Goal: Task Accomplishment & Management: Complete application form

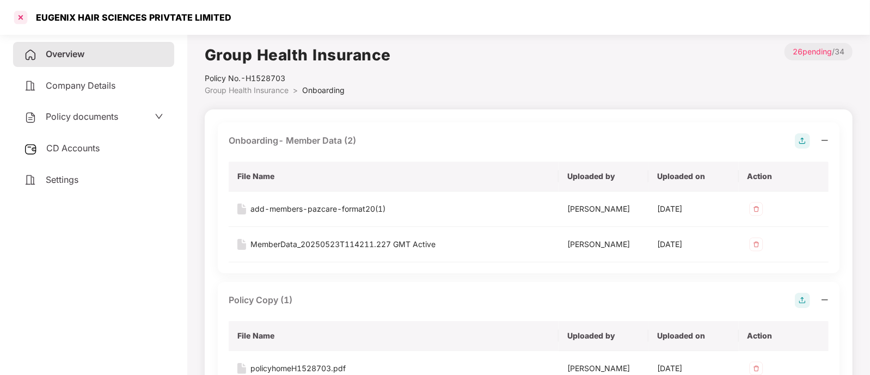
click at [27, 20] on div at bounding box center [20, 17] width 17 height 17
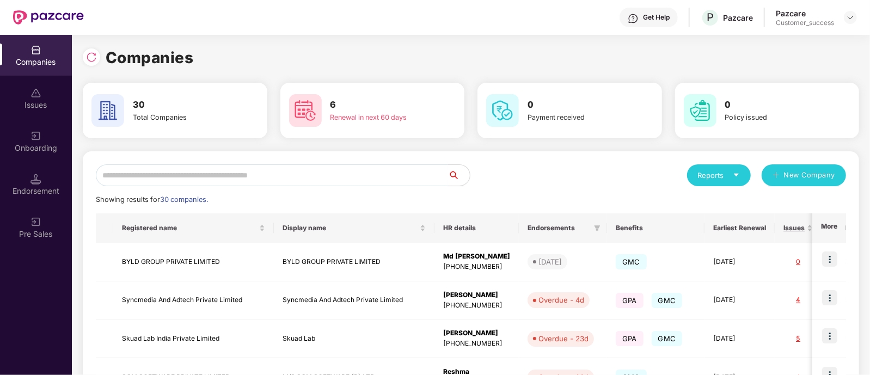
click at [374, 176] on input "text" at bounding box center [272, 175] width 352 height 22
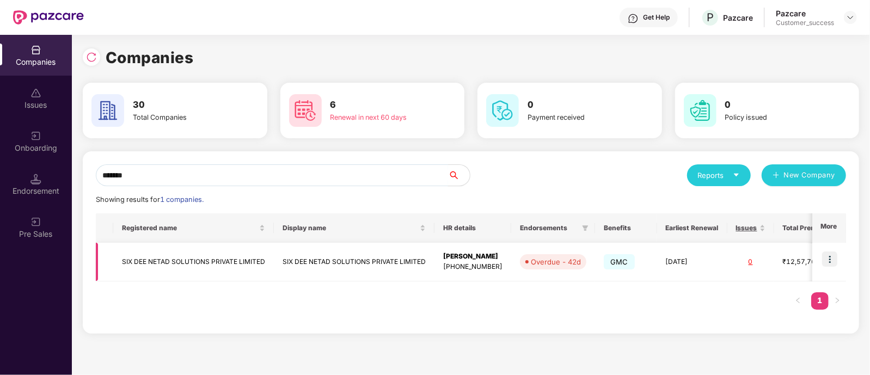
type input "*******"
click at [360, 258] on td "SIX DEE NETAD SOLUTIONS PRIVATE LIMITED" at bounding box center [354, 262] width 161 height 39
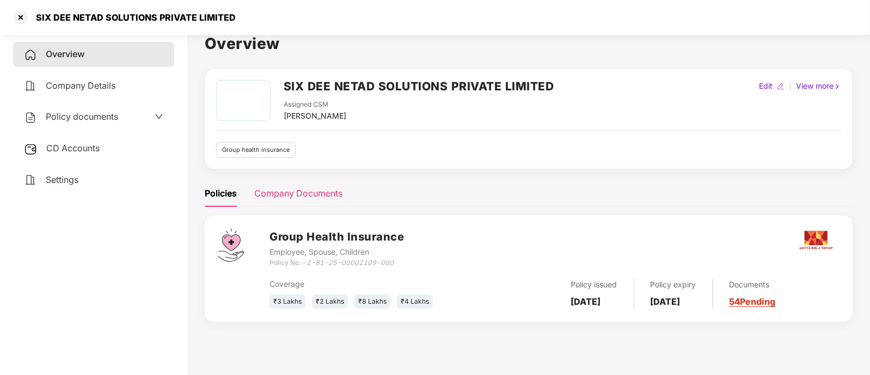
scroll to position [29, 0]
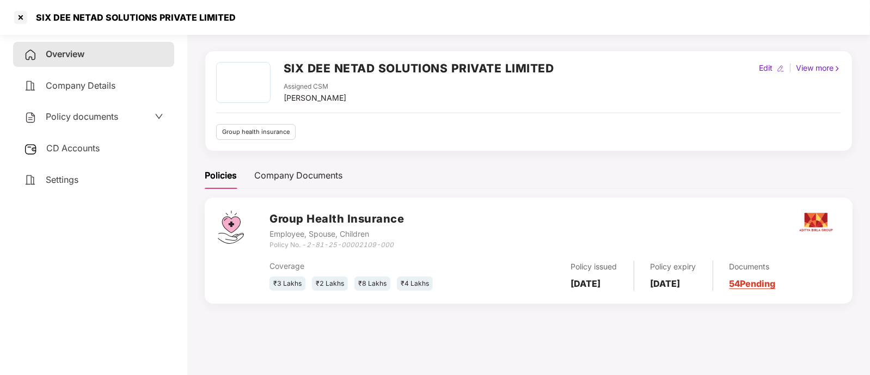
click at [761, 283] on link "54 Pending" at bounding box center [752, 283] width 46 height 11
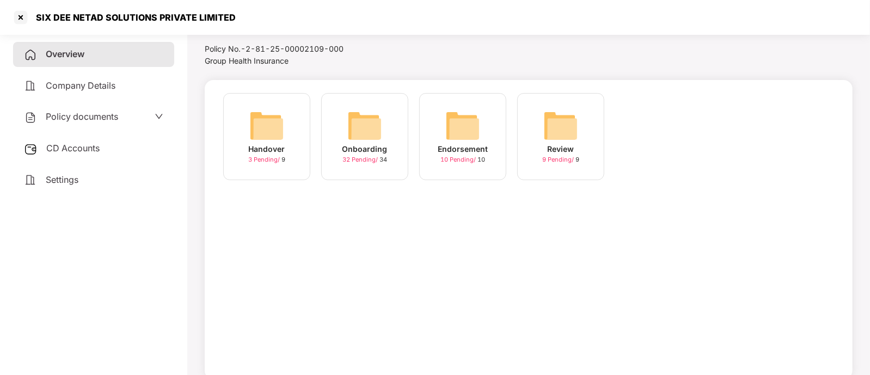
click at [340, 156] on div "Onboarding 32 Pending / 34" at bounding box center [364, 136] width 87 height 87
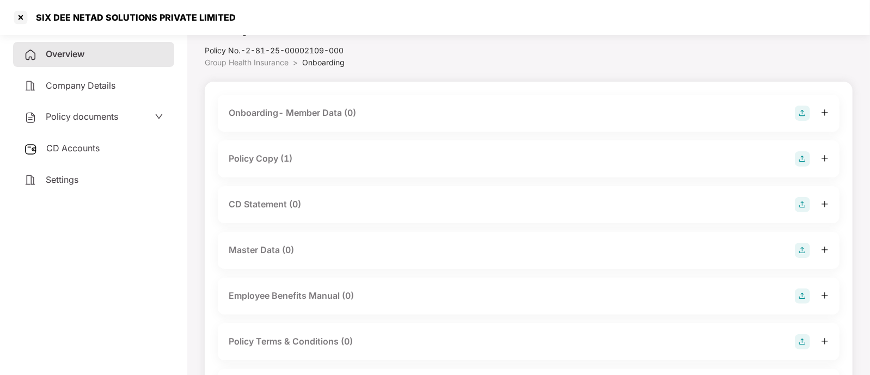
scroll to position [28, 0]
click at [764, 156] on div "Policy Copy (1)" at bounding box center [529, 158] width 600 height 15
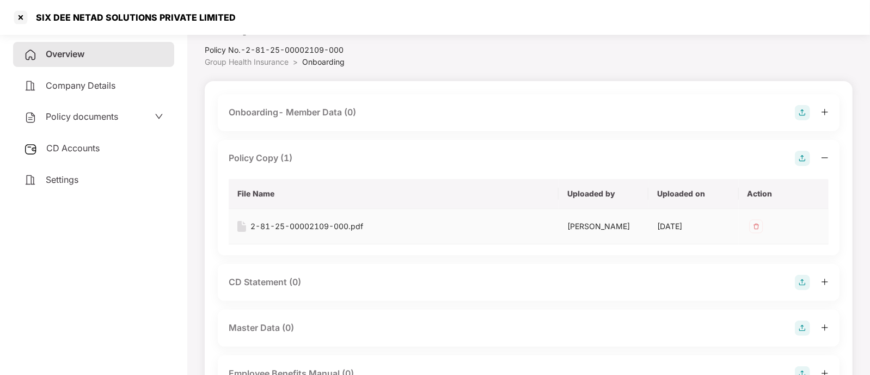
click at [331, 222] on div "2-81-25-00002109-000.pdf" at bounding box center [306, 226] width 113 height 12
click at [24, 11] on div at bounding box center [20, 17] width 17 height 17
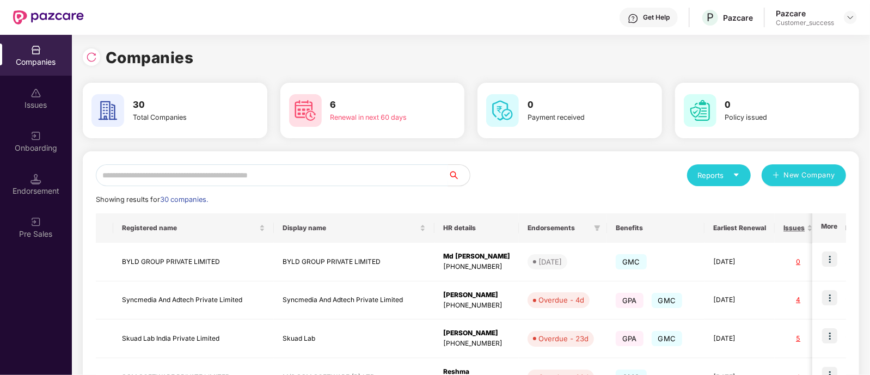
click at [413, 180] on input "text" at bounding box center [272, 175] width 352 height 22
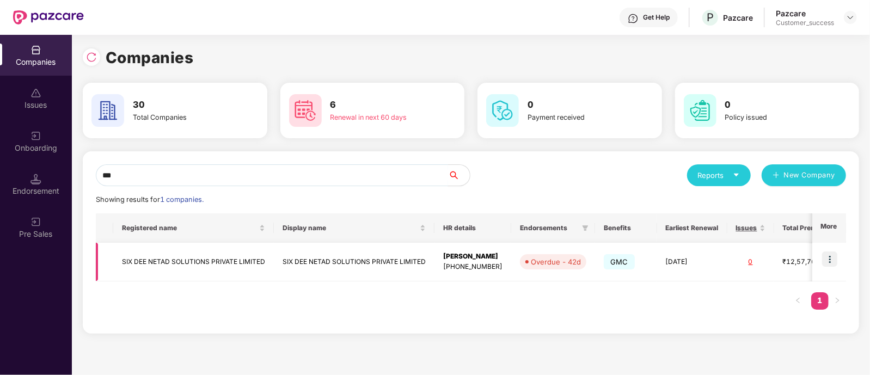
type input "***"
click at [826, 260] on img at bounding box center [829, 258] width 15 height 15
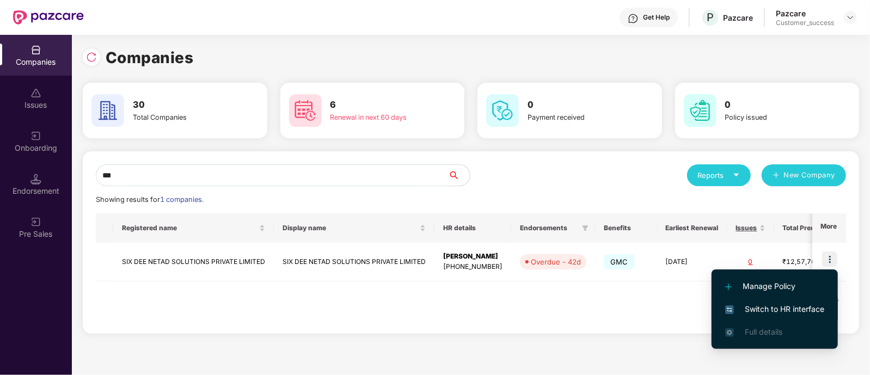
click at [743, 304] on span "Switch to HR interface" at bounding box center [774, 309] width 99 height 12
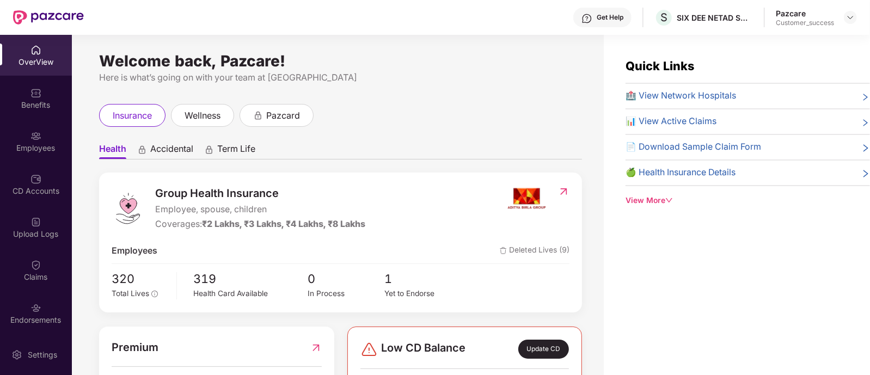
click at [40, 149] on div "Employees" at bounding box center [36, 148] width 72 height 11
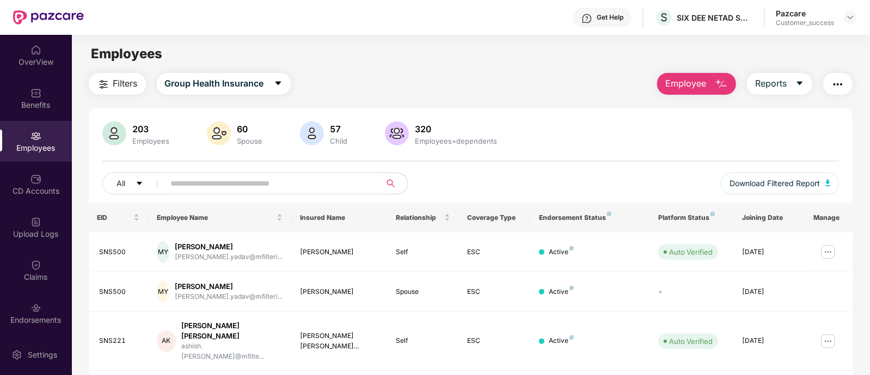
click at [433, 167] on div "203 Employees 60 Spouse 57 Child 320 Employees+dependents All Download Filtered…" at bounding box center [471, 162] width 764 height 82
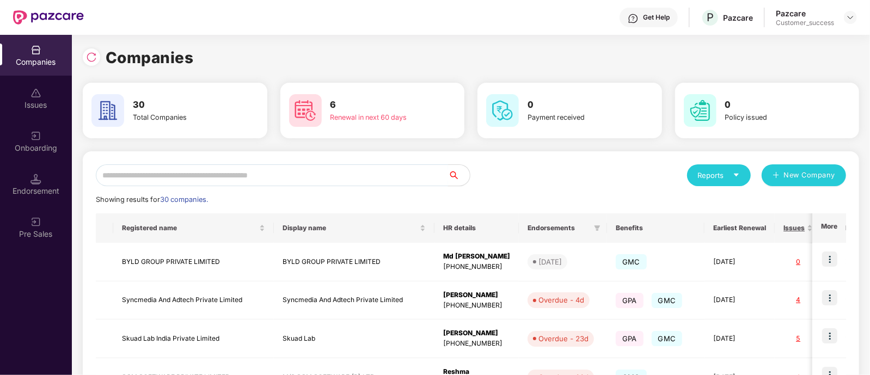
click at [215, 176] on input "text" at bounding box center [272, 175] width 352 height 22
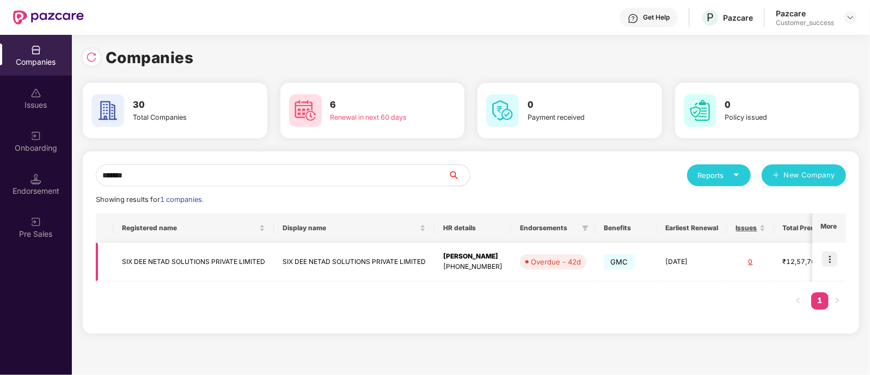
type input "*******"
click at [188, 259] on td "SIX DEE NETAD SOLUTIONS PRIVATE LIMITED" at bounding box center [193, 262] width 161 height 39
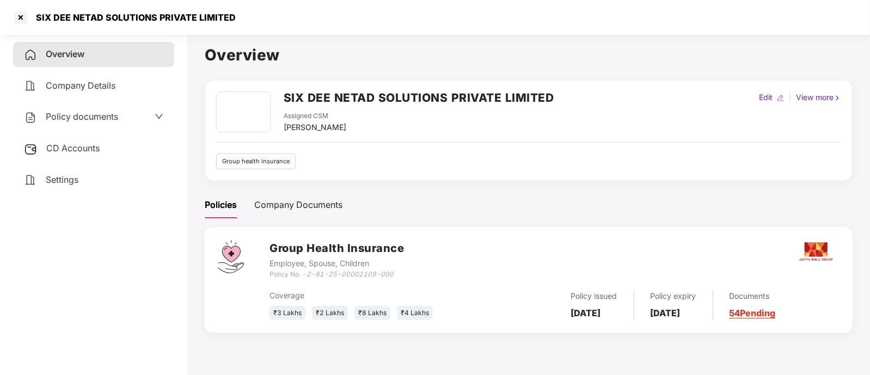
click at [130, 116] on div "Policy documents" at bounding box center [93, 117] width 139 height 14
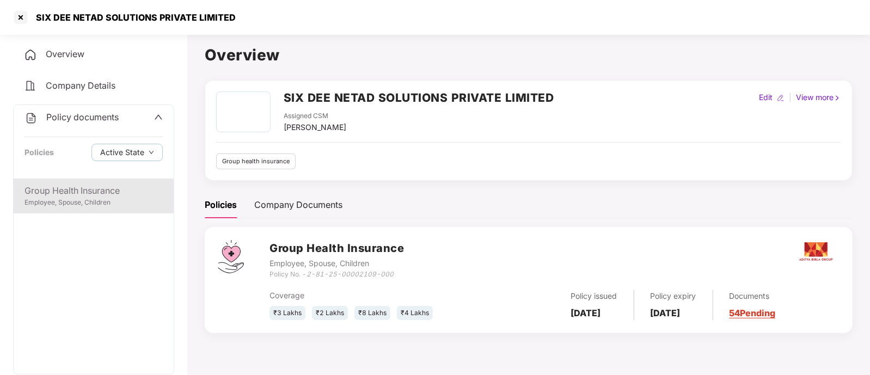
click at [95, 197] on div "Group Health Insurance" at bounding box center [93, 191] width 138 height 14
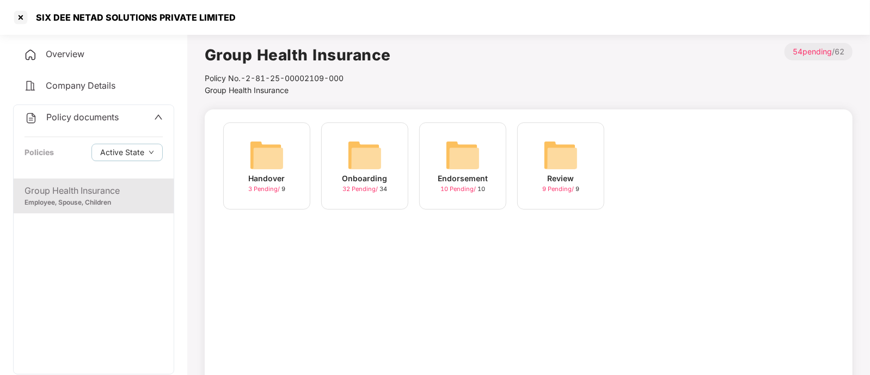
click at [383, 165] on div "Onboarding 32 Pending / 34" at bounding box center [364, 165] width 87 height 87
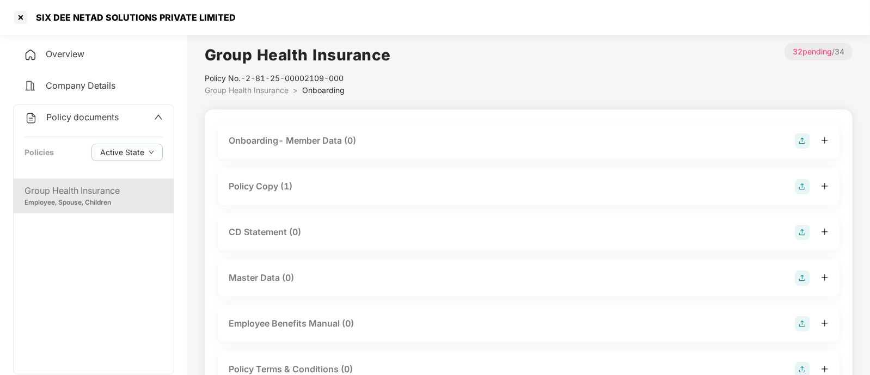
click at [406, 138] on div "Onboarding- Member Data (0)" at bounding box center [529, 140] width 600 height 15
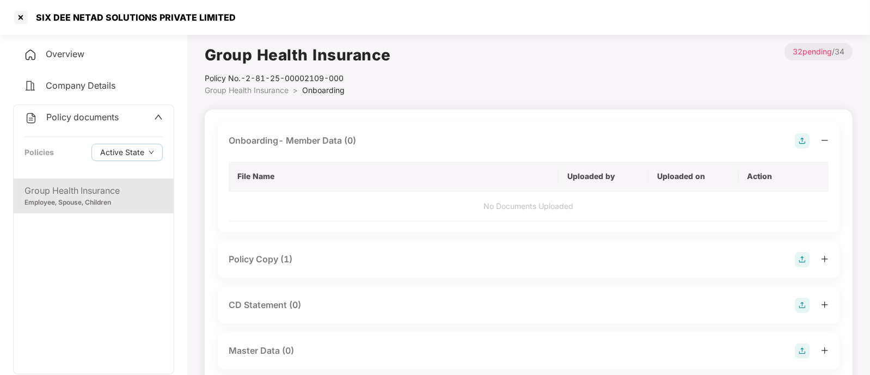
click at [801, 137] on img at bounding box center [802, 140] width 15 height 15
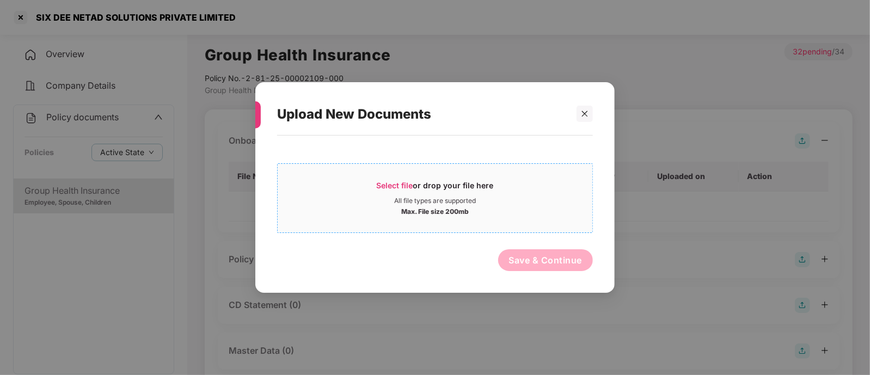
click at [397, 187] on span "Select file" at bounding box center [395, 185] width 36 height 9
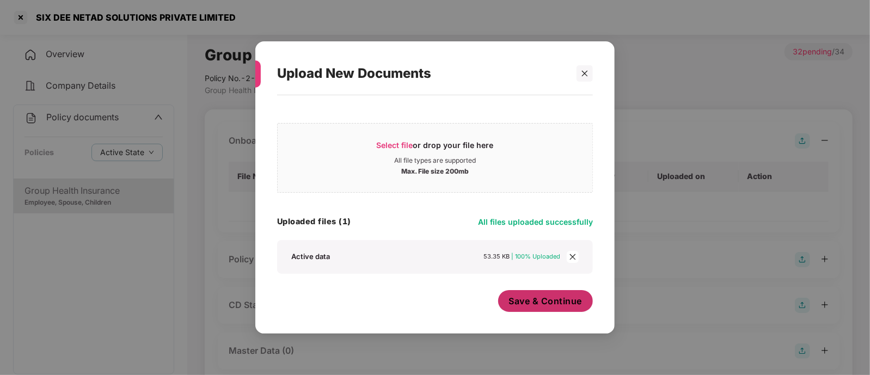
click at [549, 294] on button "Save & Continue" at bounding box center [545, 301] width 95 height 22
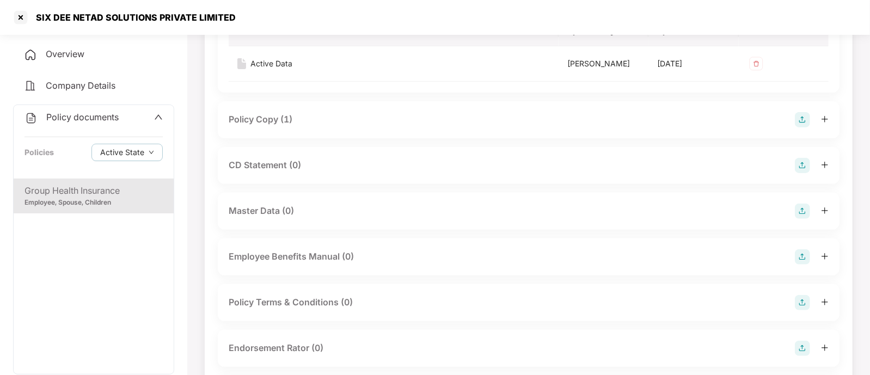
scroll to position [146, 0]
click at [806, 162] on img at bounding box center [802, 164] width 15 height 15
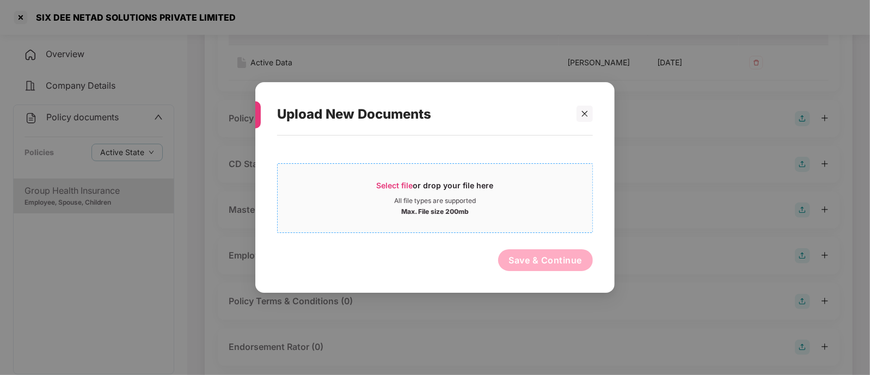
click at [410, 182] on span "Select file" at bounding box center [395, 185] width 36 height 9
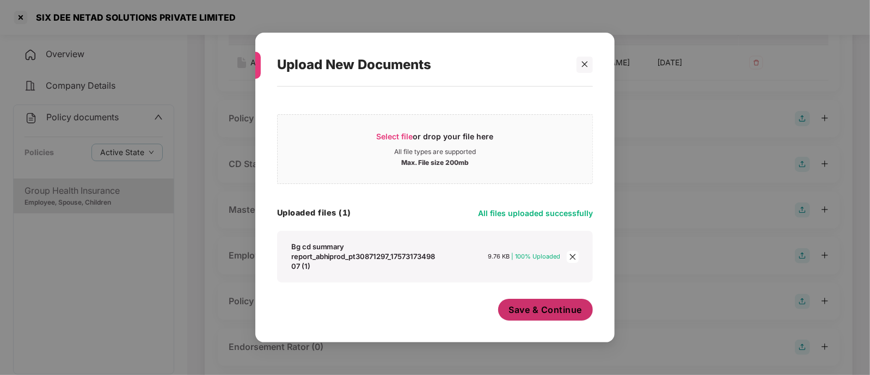
click at [530, 309] on span "Save & Continue" at bounding box center [545, 310] width 73 height 12
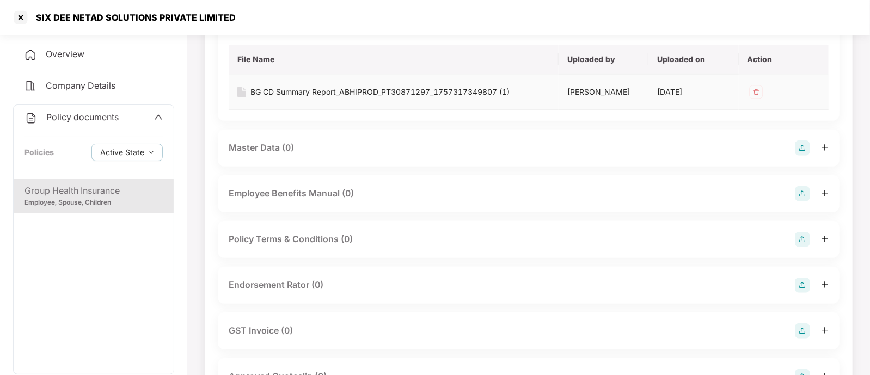
scroll to position [289, 0]
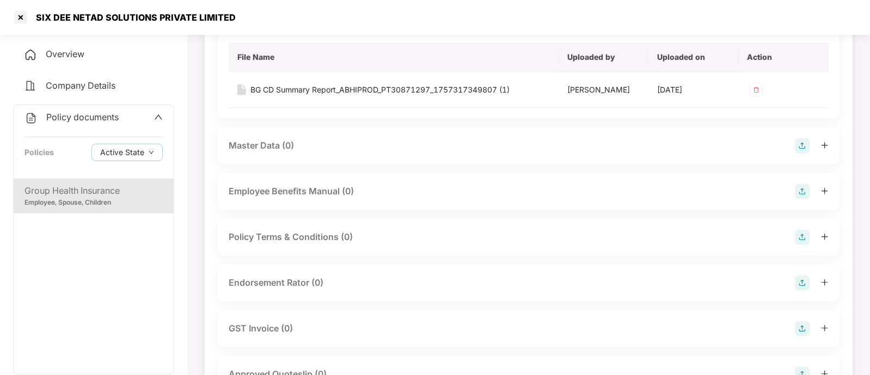
click at [808, 148] on img at bounding box center [802, 145] width 15 height 15
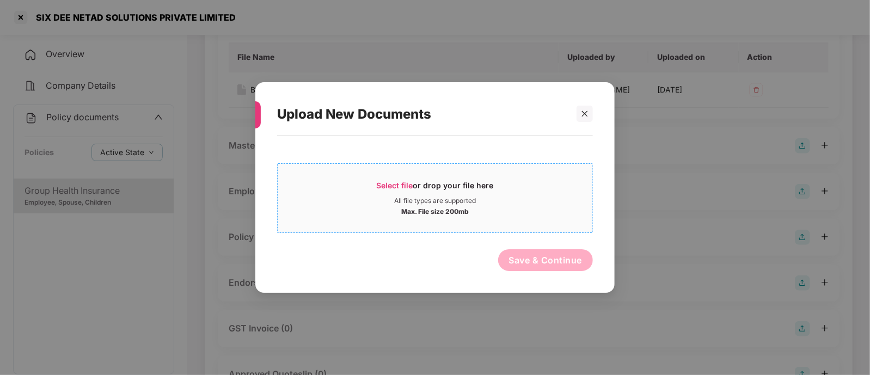
click at [403, 187] on span "Select file" at bounding box center [395, 185] width 36 height 9
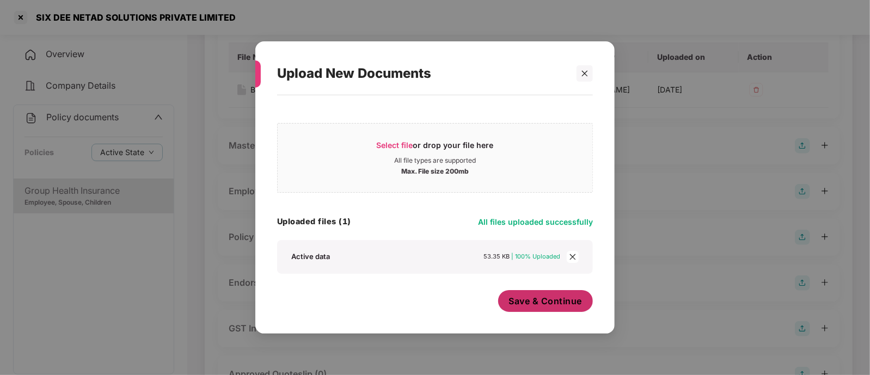
click at [548, 299] on span "Save & Continue" at bounding box center [545, 301] width 73 height 12
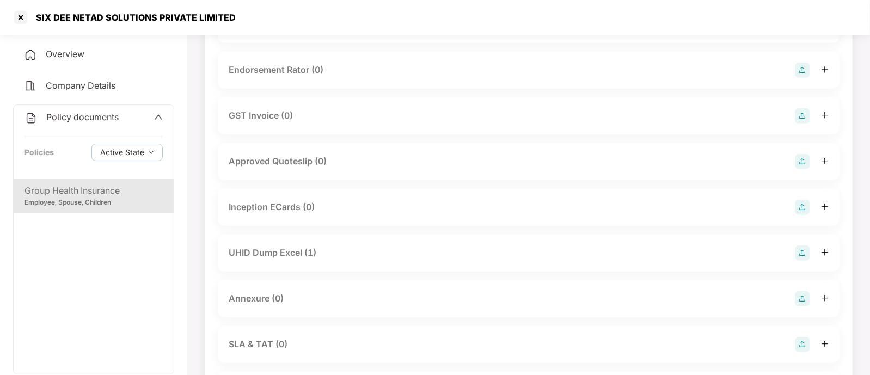
scroll to position [582, 0]
click at [465, 248] on div "UHID Dump Excel (1)" at bounding box center [529, 250] width 600 height 15
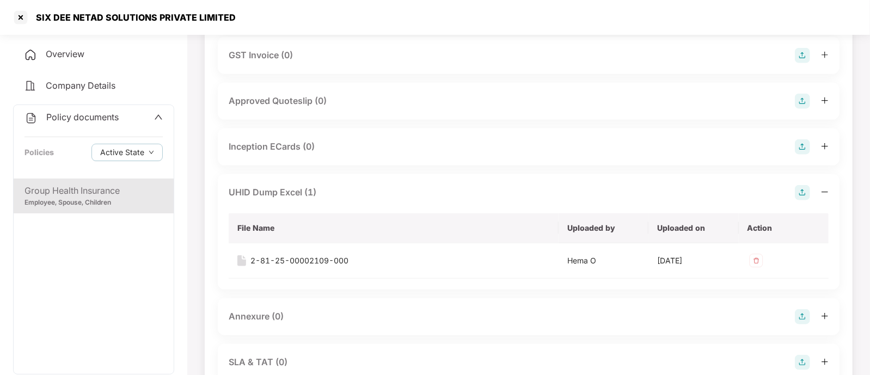
scroll to position [648, 0]
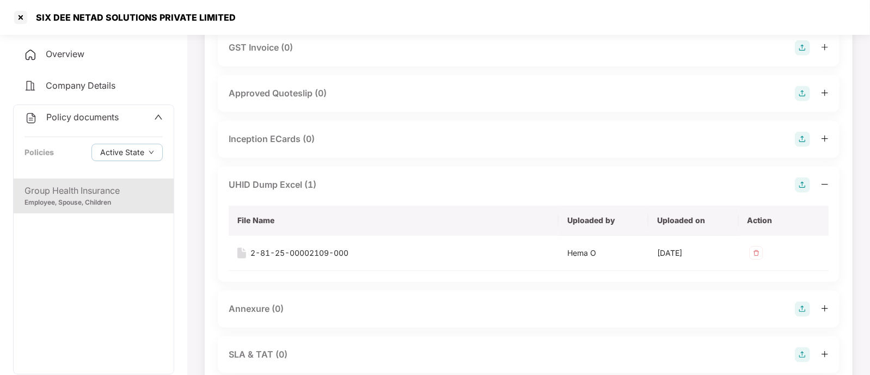
click at [482, 191] on div "UHID Dump Excel (1)" at bounding box center [529, 184] width 600 height 15
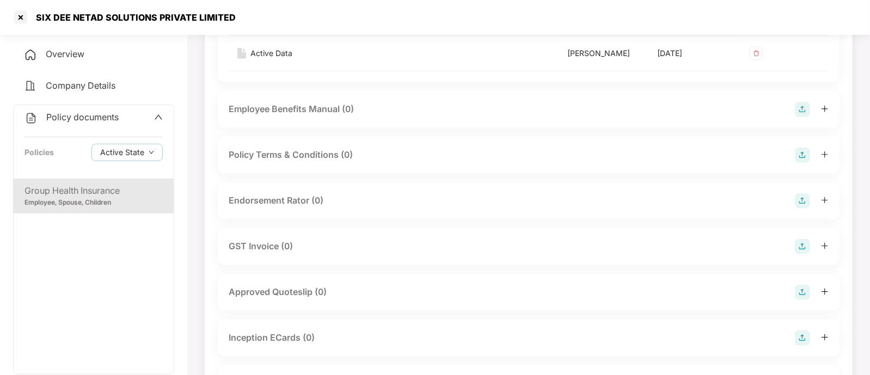
scroll to position [450, 0]
click at [370, 198] on div "Endorsement Rator (0)" at bounding box center [529, 200] width 600 height 15
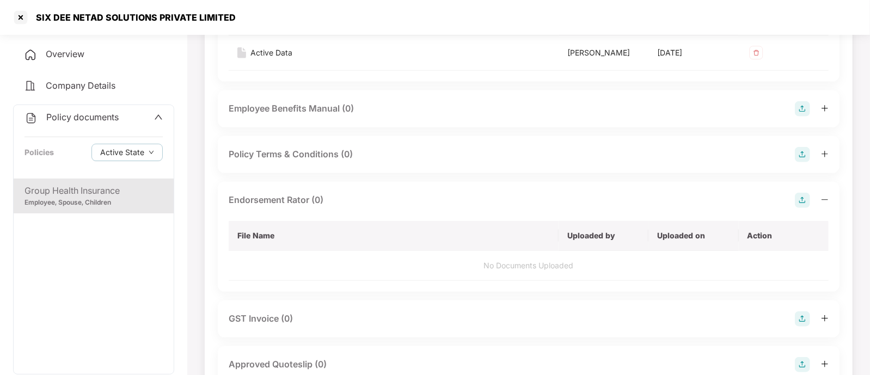
click at [800, 197] on img at bounding box center [802, 200] width 15 height 15
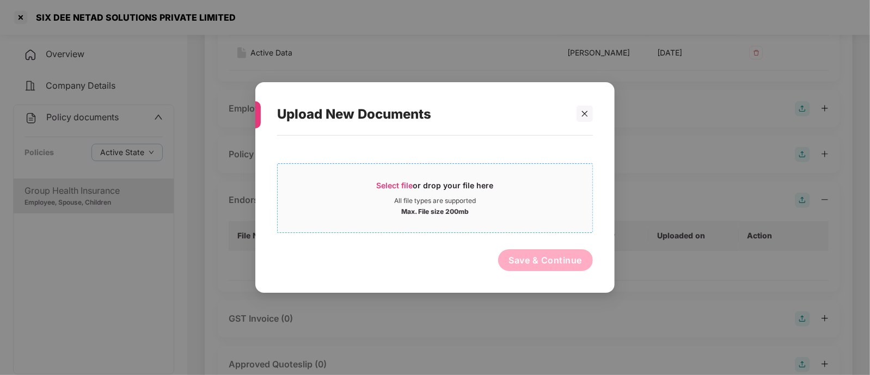
click at [402, 182] on span "Select file" at bounding box center [395, 185] width 36 height 9
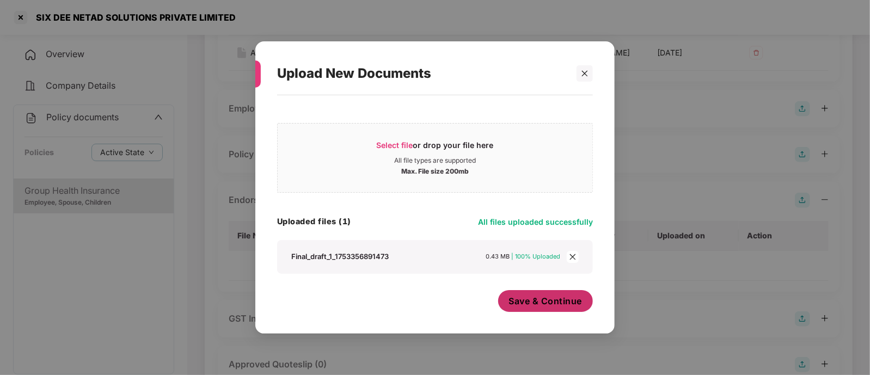
click at [539, 295] on span "Save & Continue" at bounding box center [545, 301] width 73 height 12
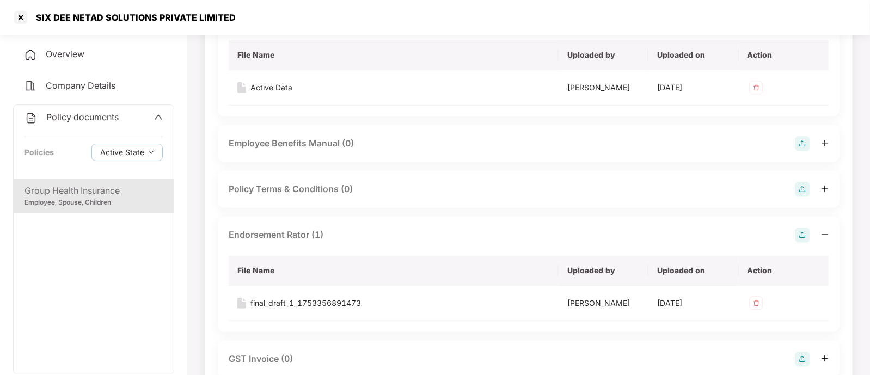
scroll to position [0, 0]
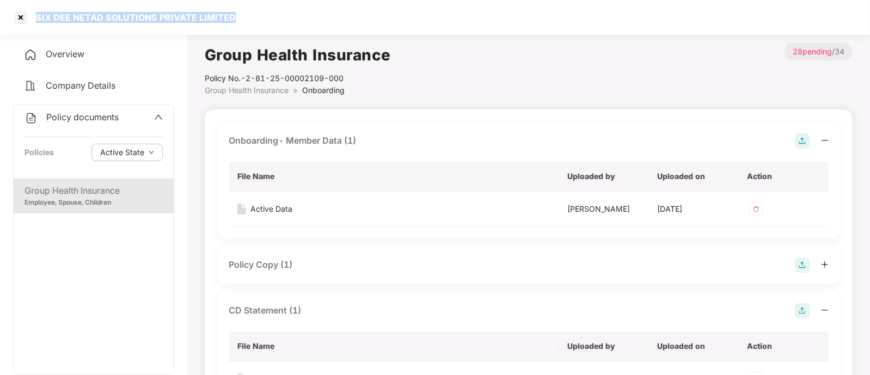
drag, startPoint x: 36, startPoint y: 16, endPoint x: 232, endPoint y: 10, distance: 195.5
click at [232, 10] on div "SIX DEE NETAD SOLUTIONS PRIVATE LIMITED" at bounding box center [435, 17] width 870 height 35
copy div "SIX DEE NETAD SOLUTIONS PRIVATE LIMITED"
click at [22, 25] on div at bounding box center [20, 17] width 17 height 17
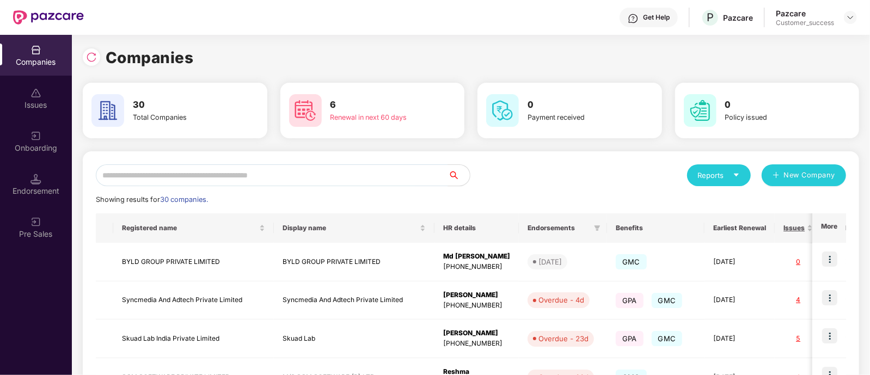
click at [27, 158] on div "Onboarding" at bounding box center [36, 141] width 72 height 41
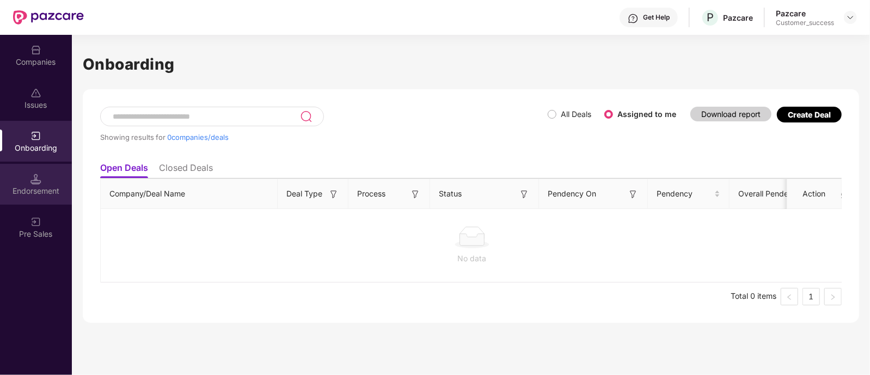
click at [39, 192] on div "Endorsement" at bounding box center [36, 191] width 72 height 11
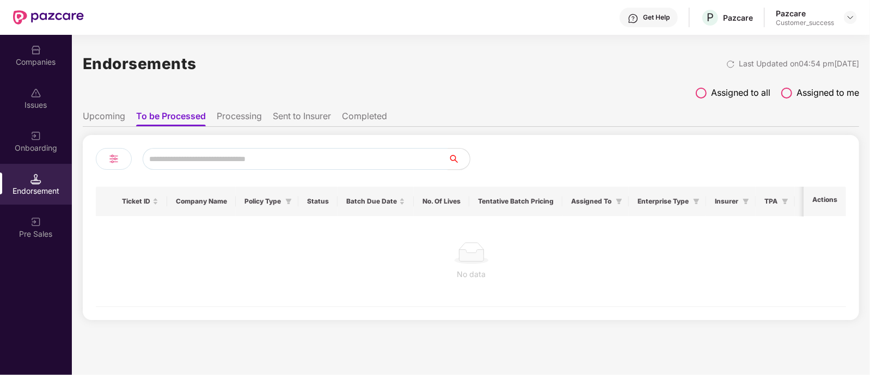
click at [35, 138] on img at bounding box center [35, 136] width 11 height 11
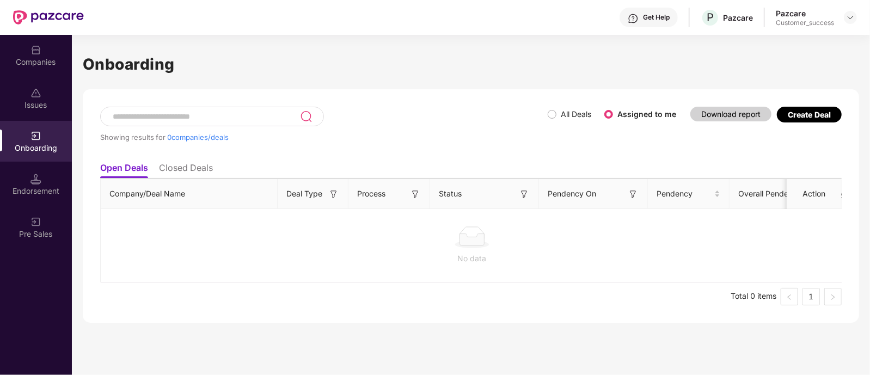
click at [45, 146] on div "Onboarding" at bounding box center [36, 148] width 72 height 11
